Goal: Information Seeking & Learning: Find specific fact

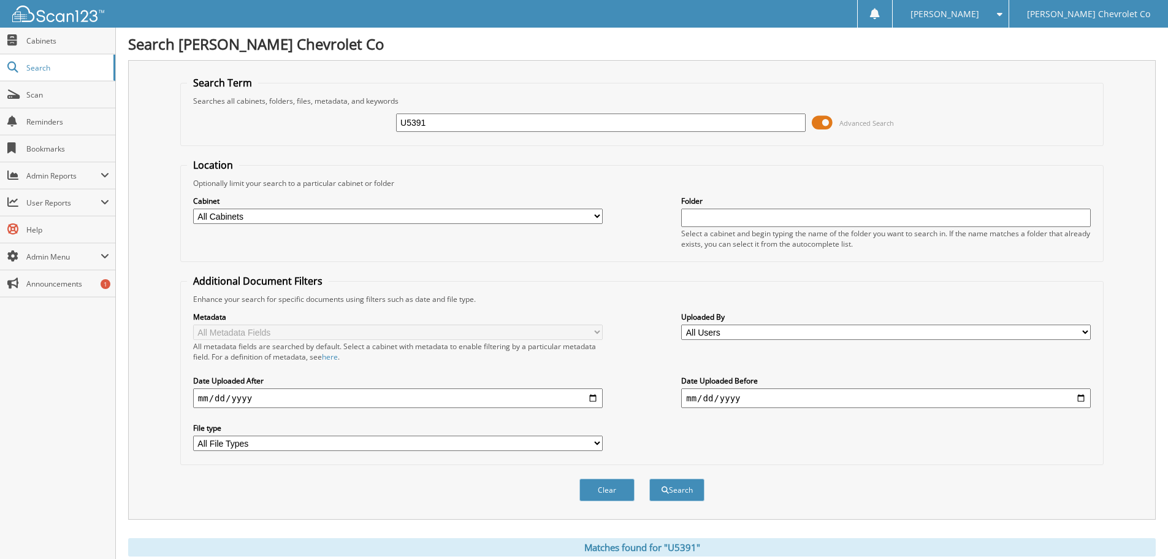
drag, startPoint x: 441, startPoint y: 124, endPoint x: 250, endPoint y: 132, distance: 191.4
click at [250, 132] on div "U5391 Advanced Search" at bounding box center [642, 122] width 910 height 33
paste input "6064984"
type input "6064984"
click at [649, 478] on button "Search" at bounding box center [676, 489] width 55 height 23
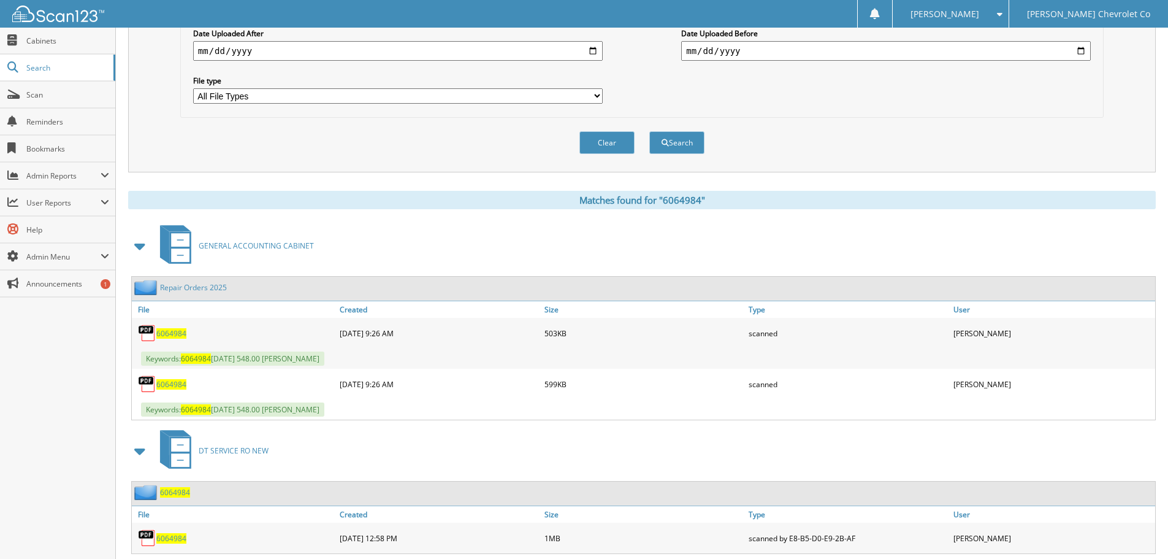
scroll to position [379, 0]
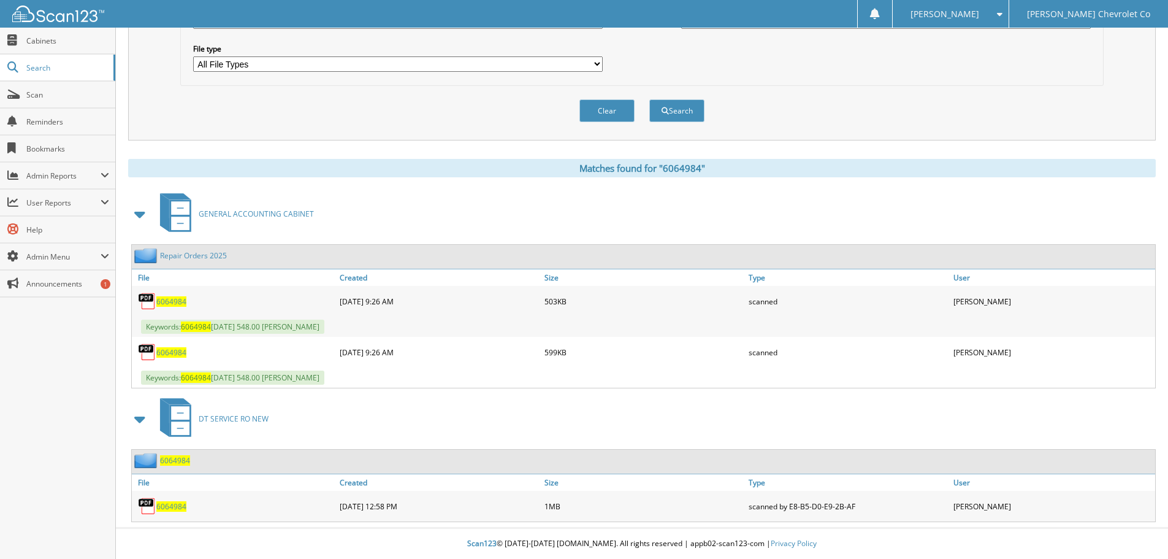
click at [169, 302] on span "6064984" at bounding box center [171, 301] width 30 height 10
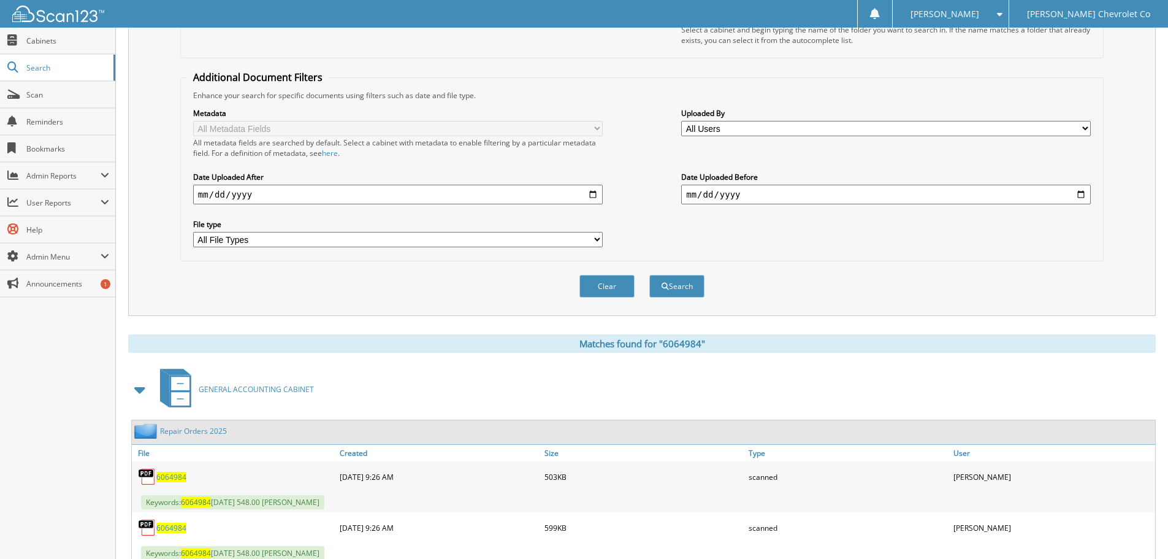
scroll to position [0, 0]
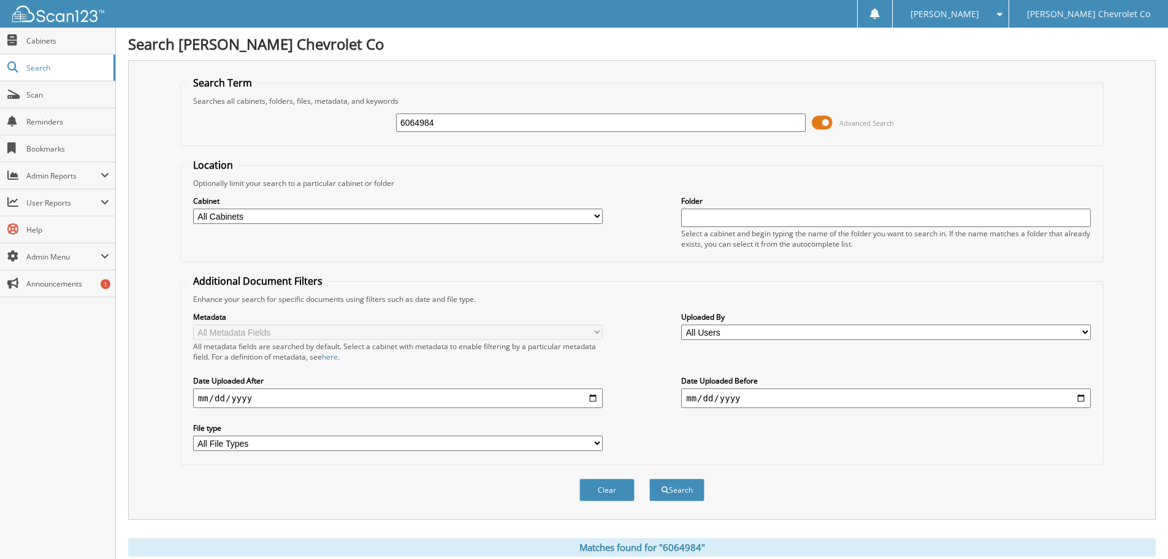
drag, startPoint x: 538, startPoint y: 128, endPoint x: 169, endPoint y: 156, distance: 369.6
click at [169, 156] on div "Search Term Searches all cabinets, folders, files, metadata, and keywords 60649…" at bounding box center [642, 289] width 1028 height 459
paste input "5044178"
type input "5044178"
click at [649, 478] on button "Search" at bounding box center [676, 489] width 55 height 23
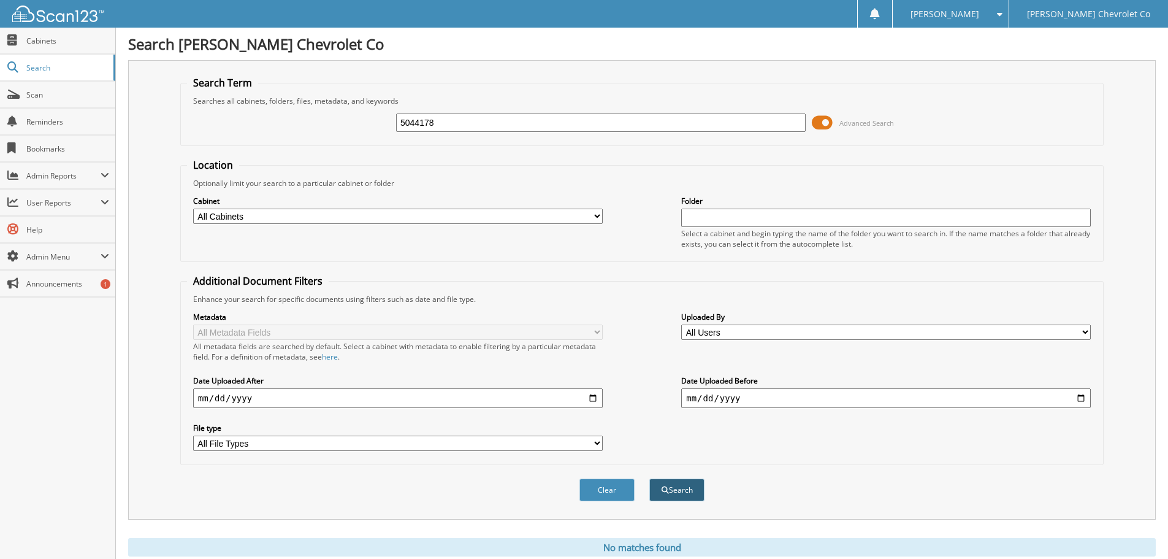
click at [656, 497] on button "Search" at bounding box center [676, 489] width 55 height 23
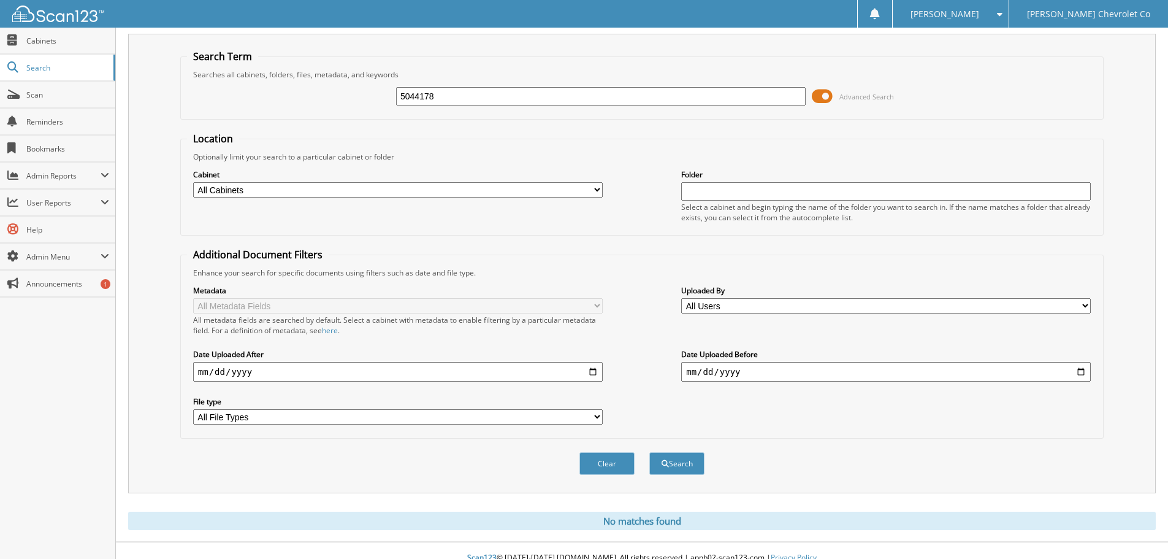
scroll to position [41, 0]
